Goal: Transaction & Acquisition: Purchase product/service

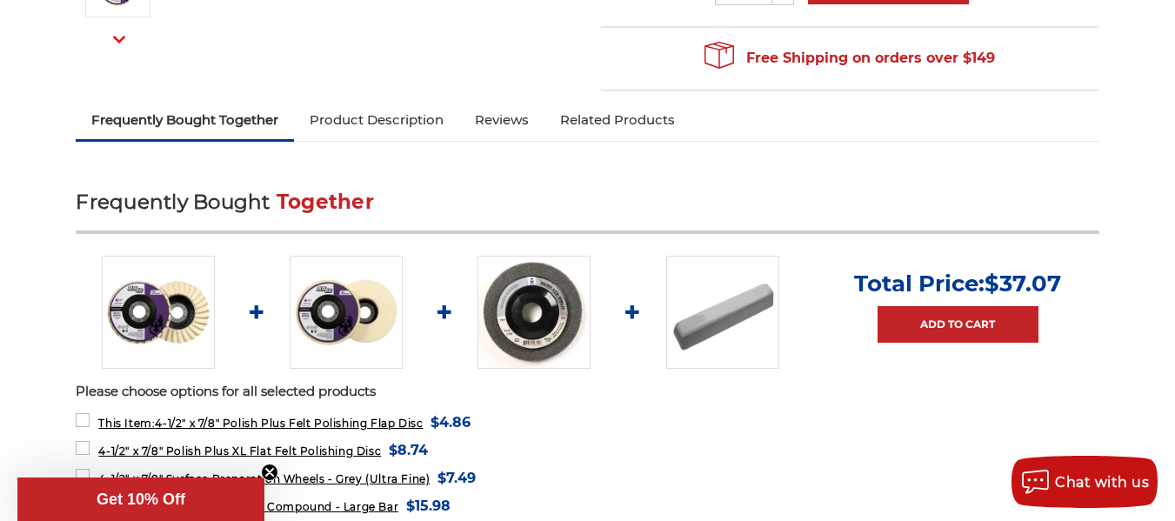
scroll to position [522, 0]
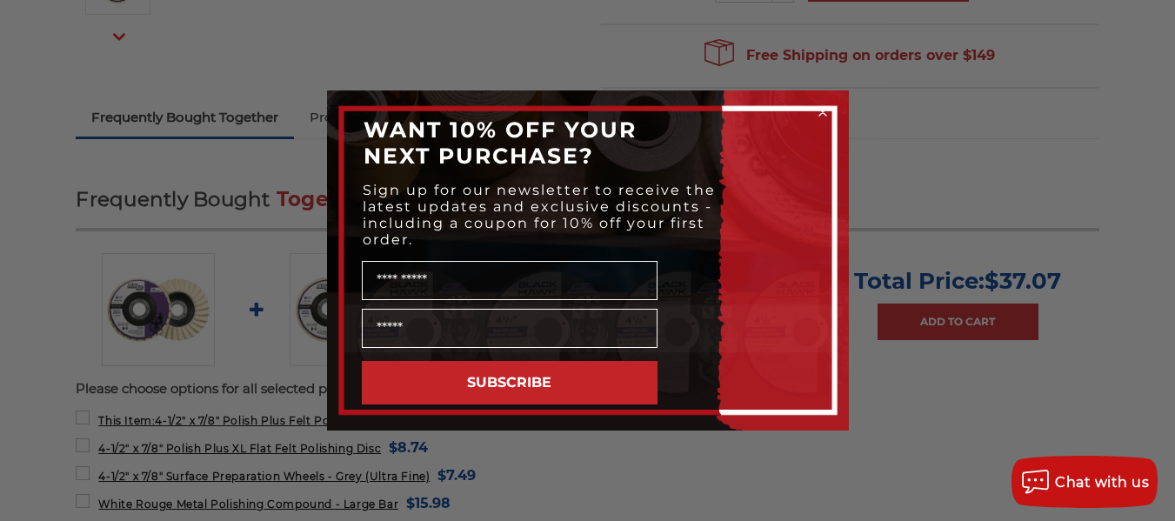
click at [1103, 137] on div "Close dialog WANT 10% OFF YOUR NEXT PURCHASE? Sign up for our newsletter to rec…" at bounding box center [587, 260] width 1175 height 521
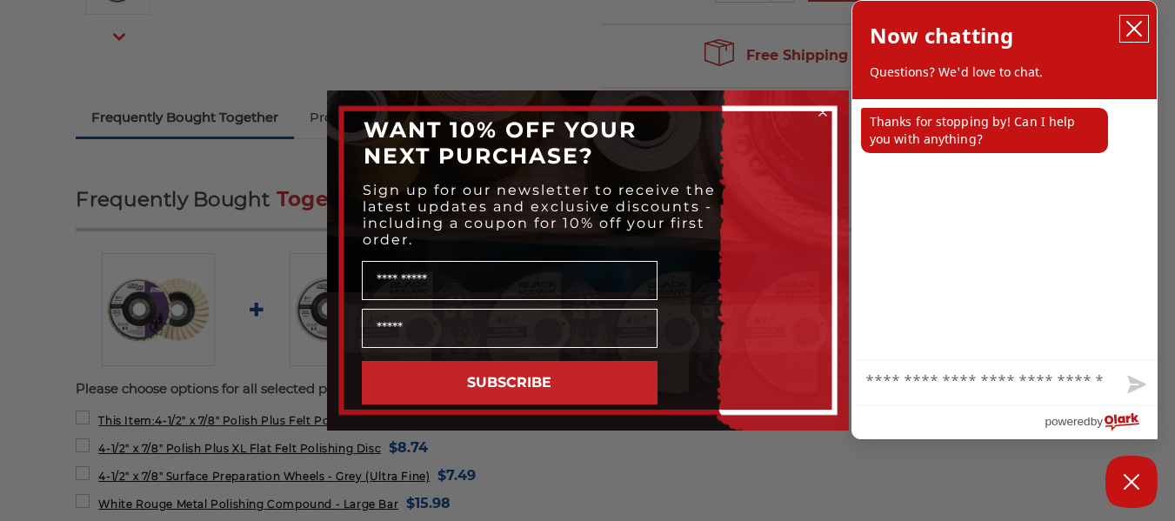
click at [1139, 28] on icon "close chatbox" at bounding box center [1134, 28] width 17 height 17
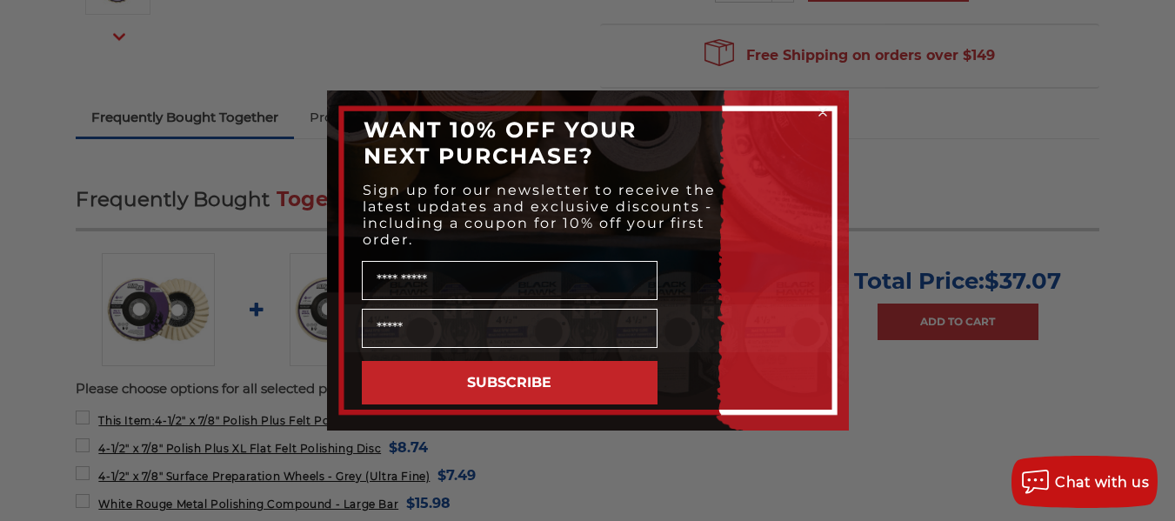
click at [826, 113] on circle "Close dialog" at bounding box center [822, 112] width 17 height 17
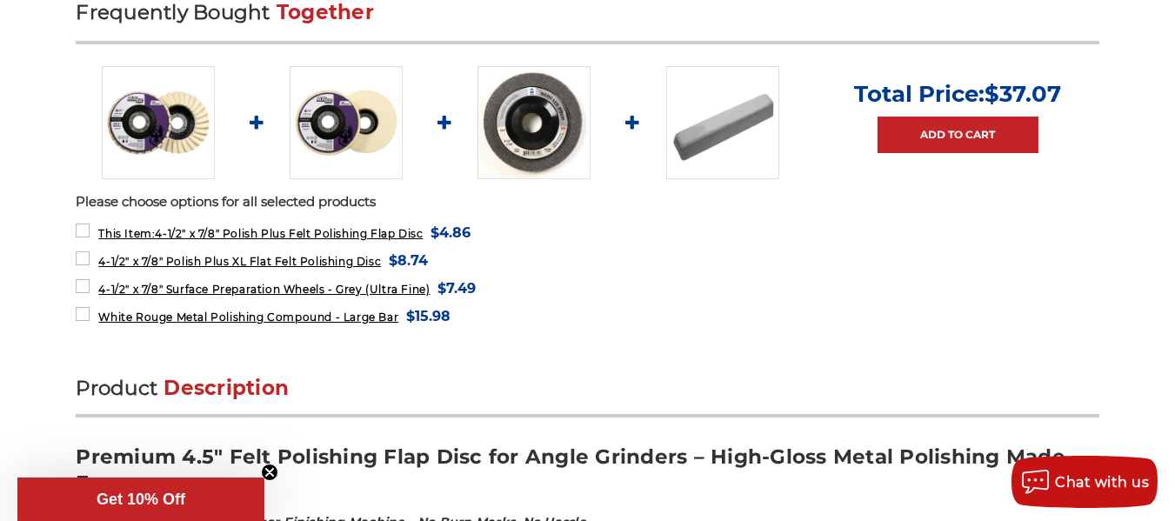
scroll to position [609, 0]
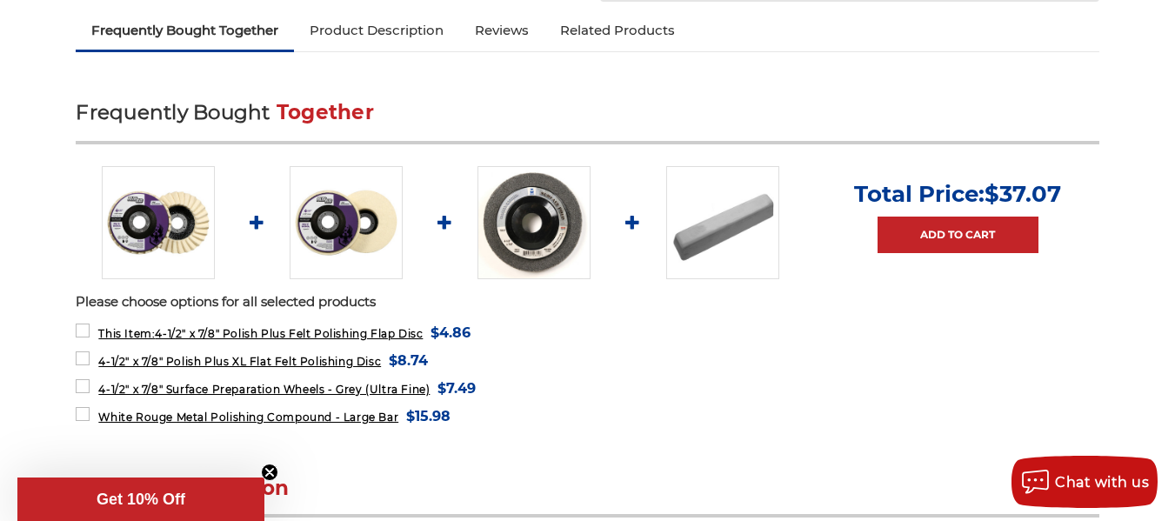
click at [354, 237] on img at bounding box center [346, 222] width 113 height 113
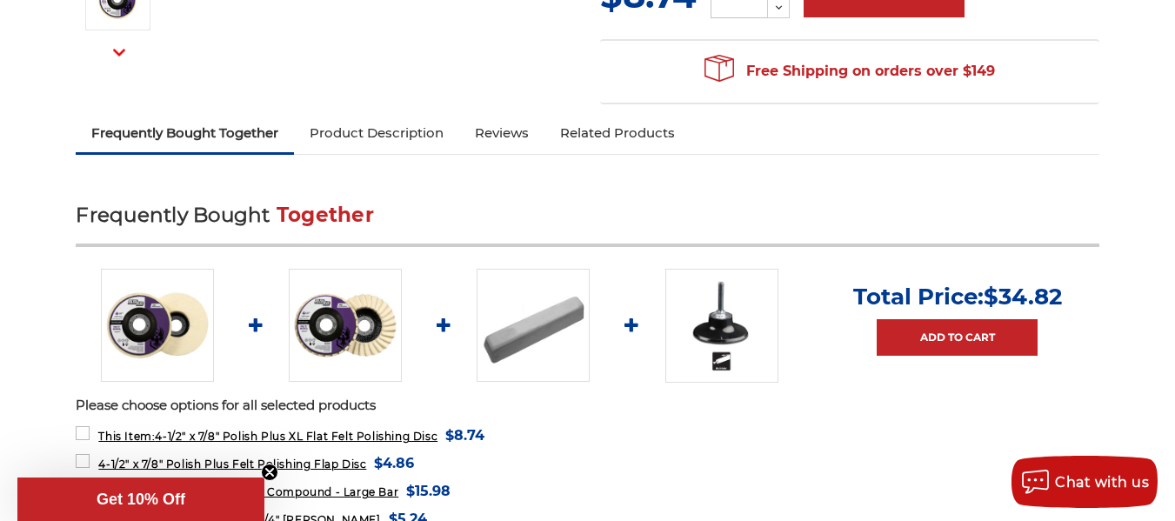
scroll to position [522, 0]
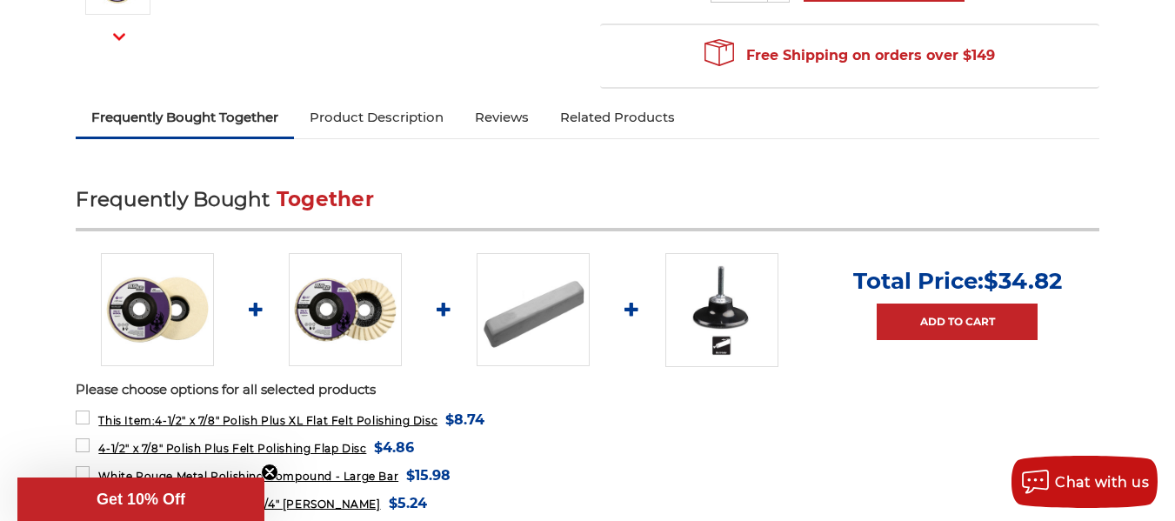
click at [329, 318] on img at bounding box center [345, 309] width 113 height 113
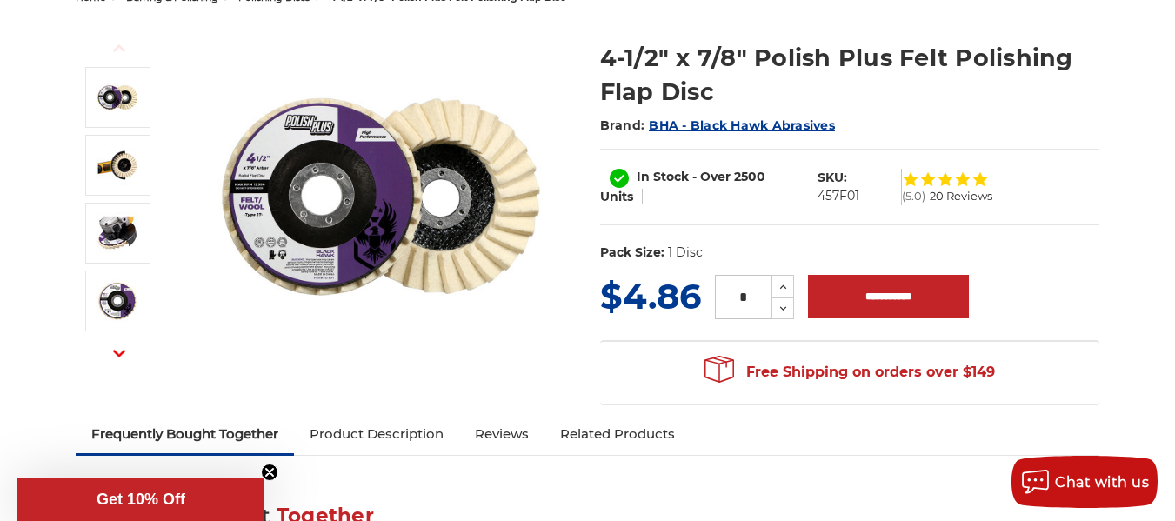
scroll to position [174, 0]
